Goal: Task Accomplishment & Management: Use online tool/utility

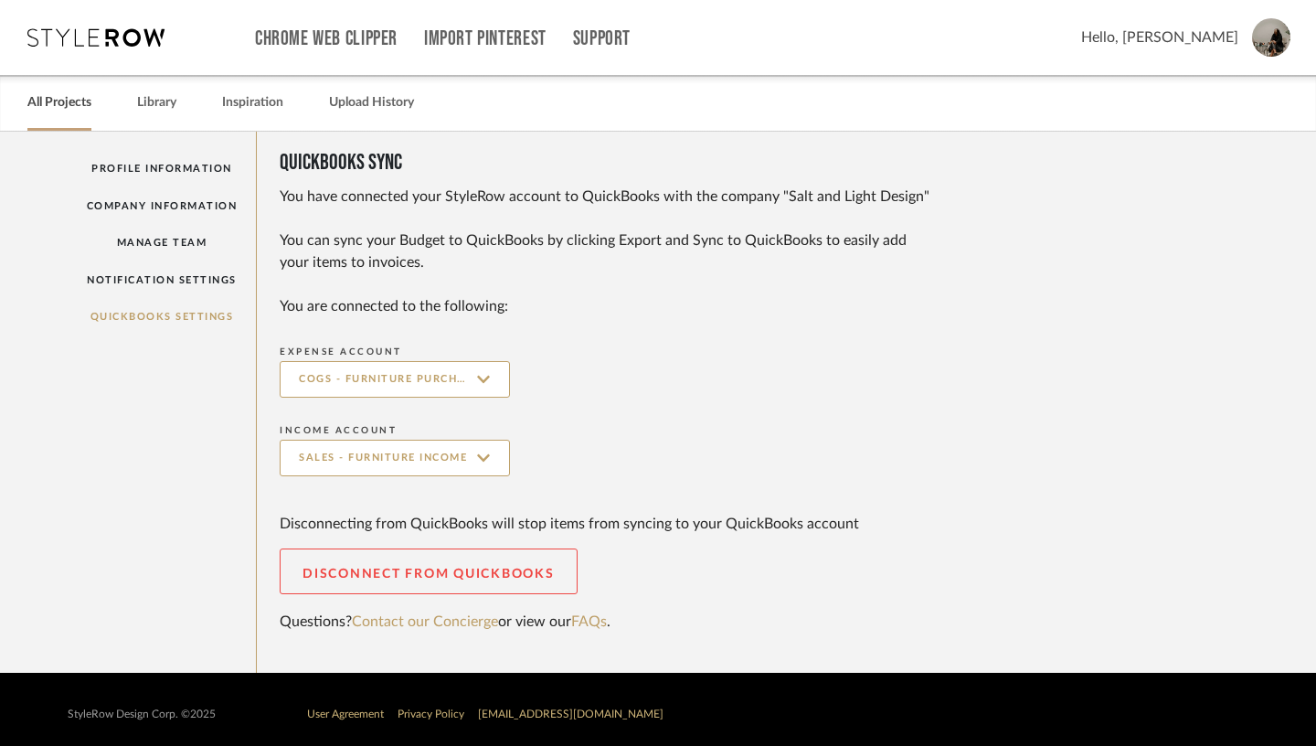
click at [70, 101] on link "All Projects" at bounding box center [59, 102] width 64 height 25
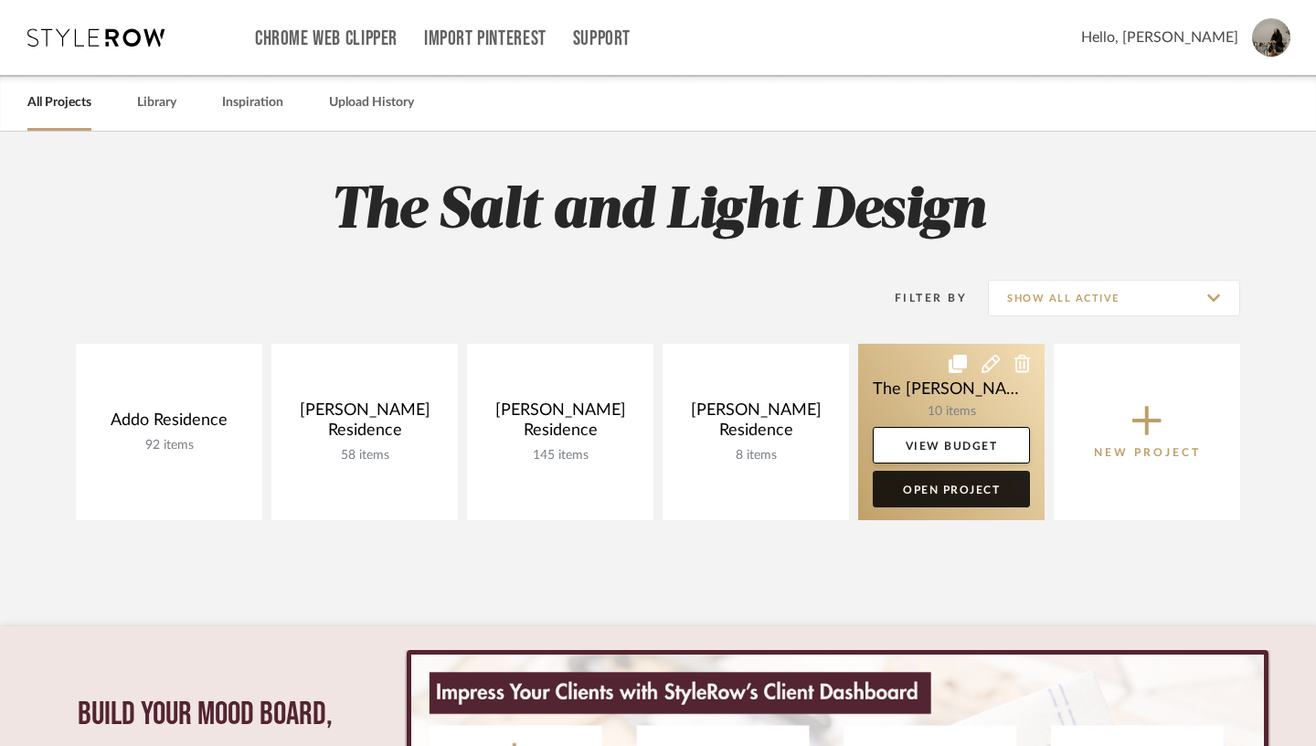
click at [940, 493] on link "Open Project" at bounding box center [951, 489] width 157 height 37
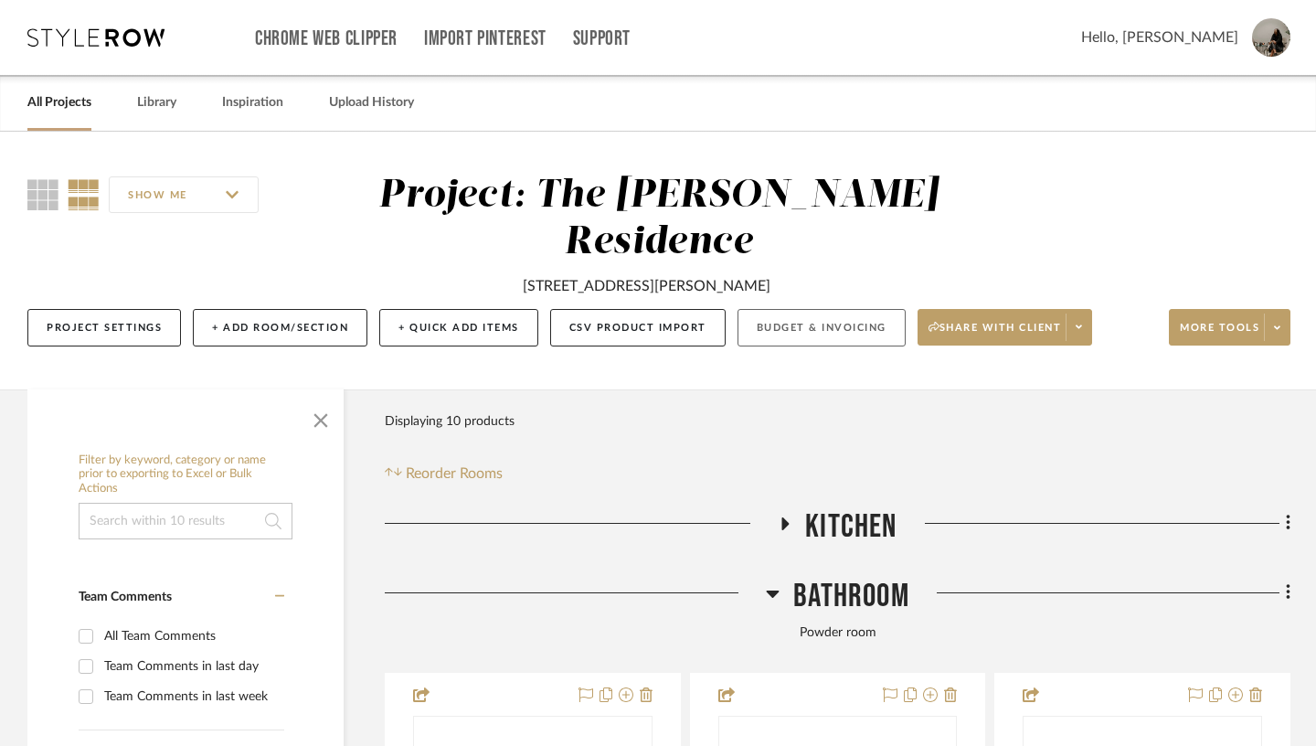
click at [791, 309] on button "Budget & Invoicing" at bounding box center [822, 327] width 168 height 37
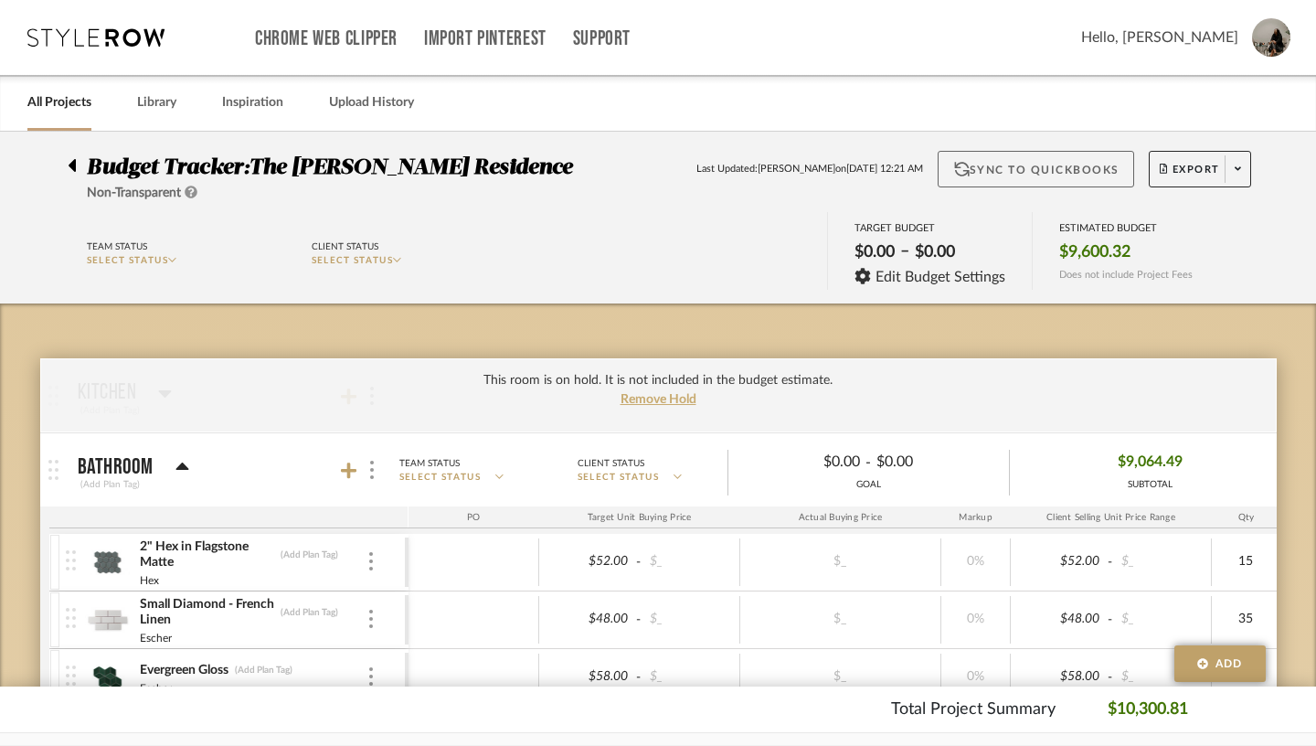
click at [1031, 175] on button "Sync to QuickBooks" at bounding box center [1036, 169] width 196 height 37
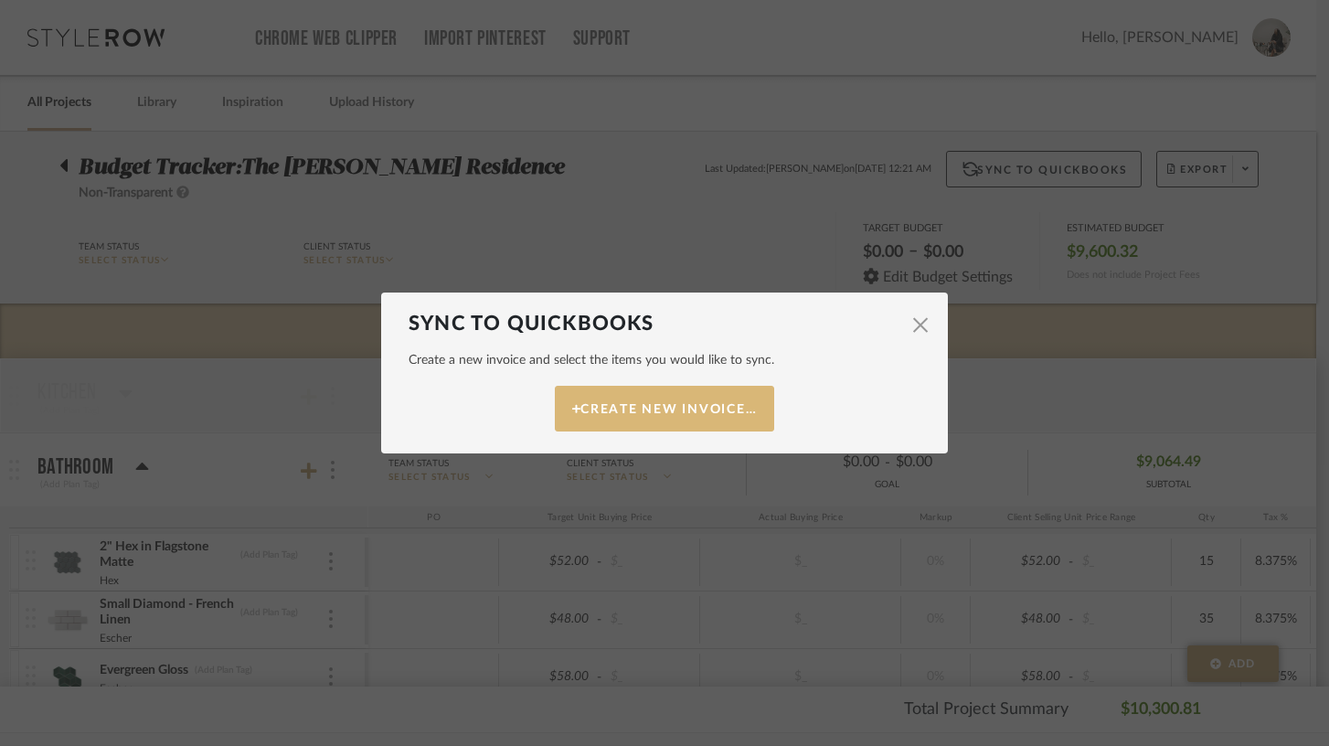
click at [655, 419] on button "Create New Invoice…" at bounding box center [664, 409] width 219 height 46
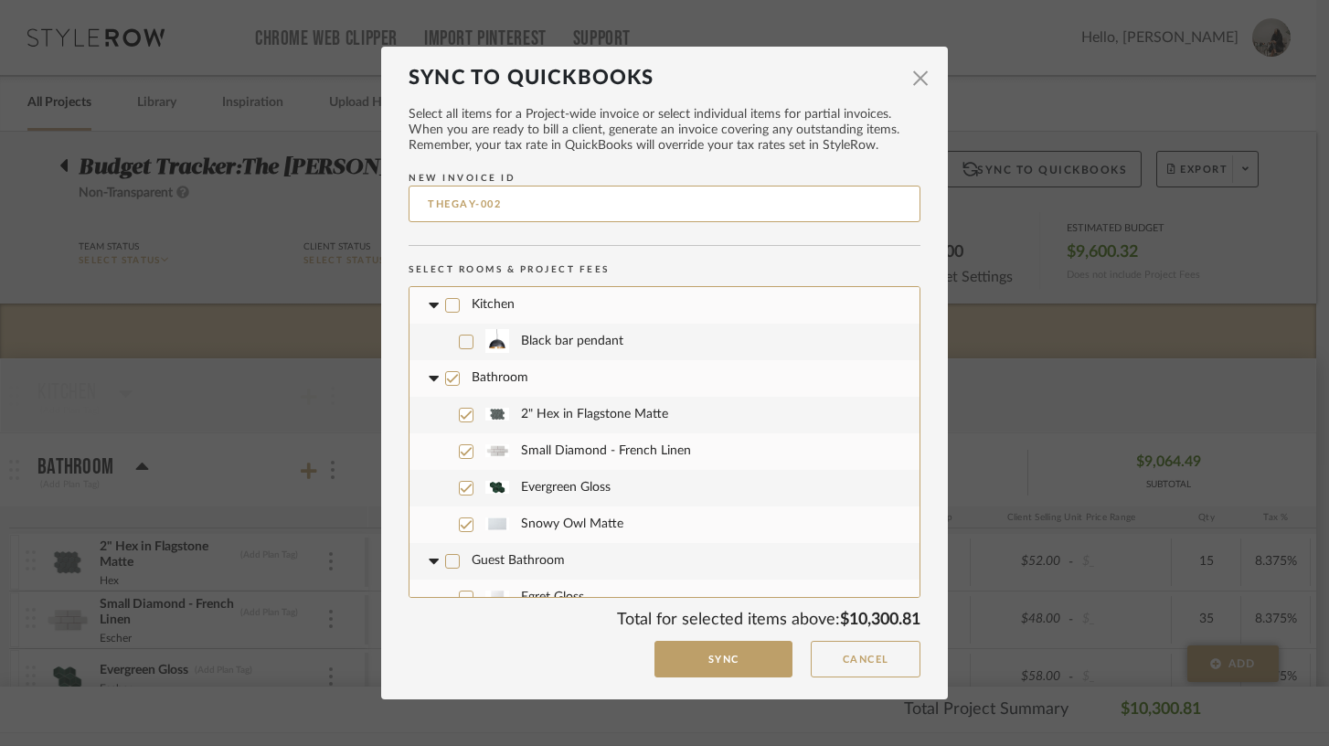
drag, startPoint x: 467, startPoint y: 206, endPoint x: 409, endPoint y: 190, distance: 60.5
click at [409, 190] on input "THEGAY-002" at bounding box center [665, 204] width 512 height 37
type input "[PERSON_NAME]-002"
click at [428, 304] on icon at bounding box center [432, 305] width 11 height 6
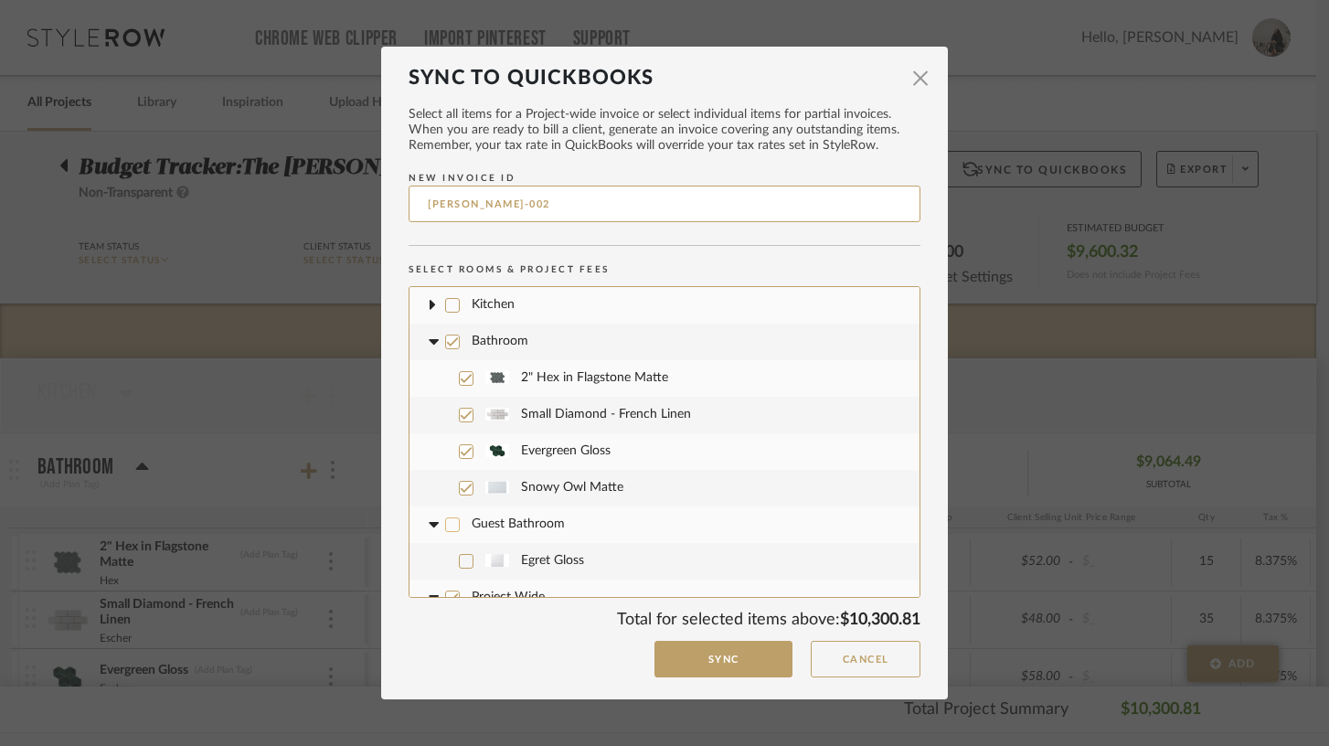
click at [430, 524] on icon at bounding box center [432, 524] width 11 height 6
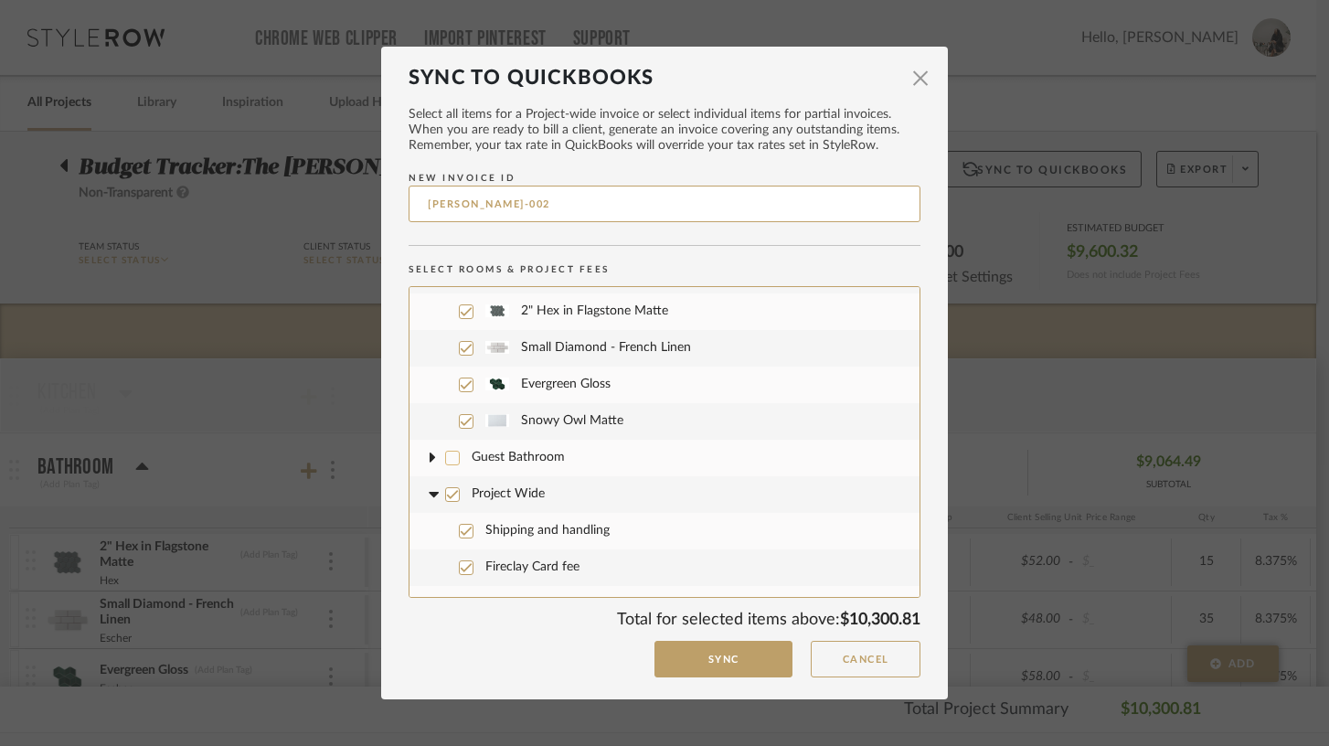
scroll to position [129, 0]
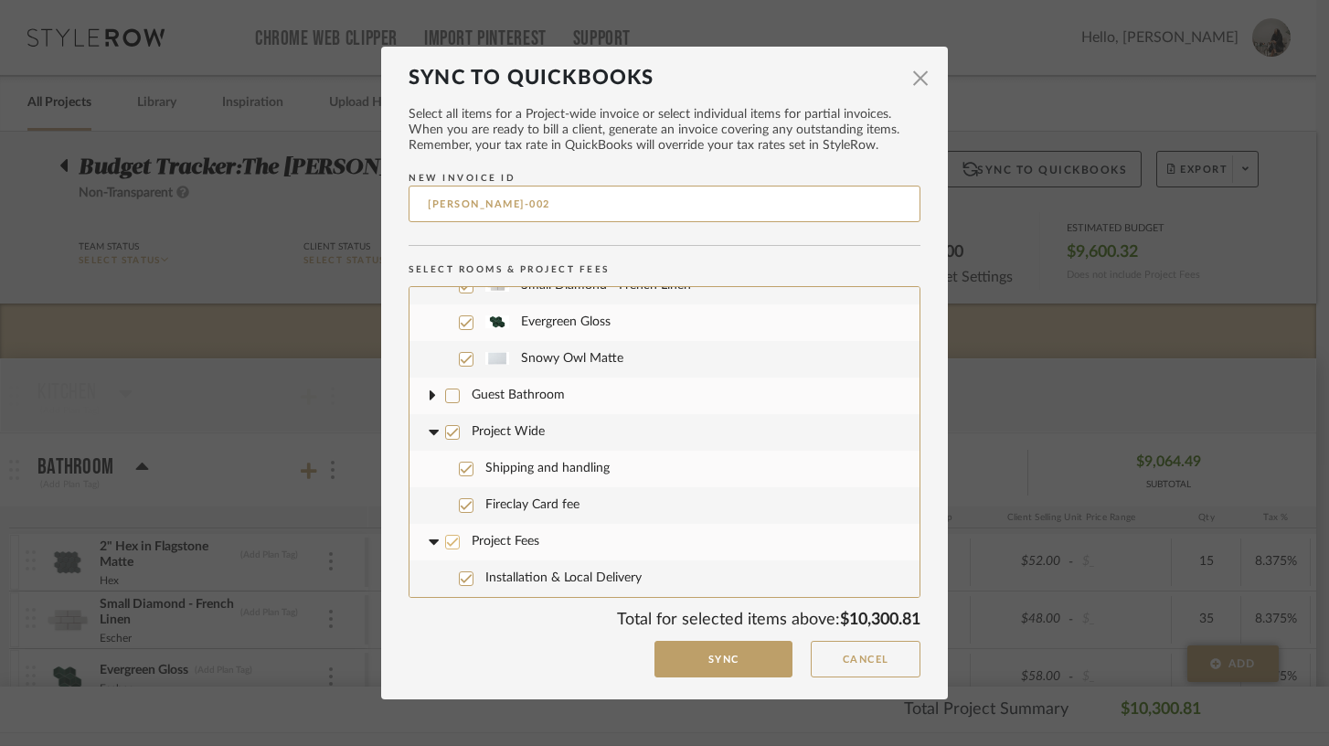
click at [447, 544] on icon at bounding box center [453, 541] width 12 height 9
click at [710, 654] on button "Sync" at bounding box center [723, 659] width 138 height 37
